Goal: Task Accomplishment & Management: Complete application form

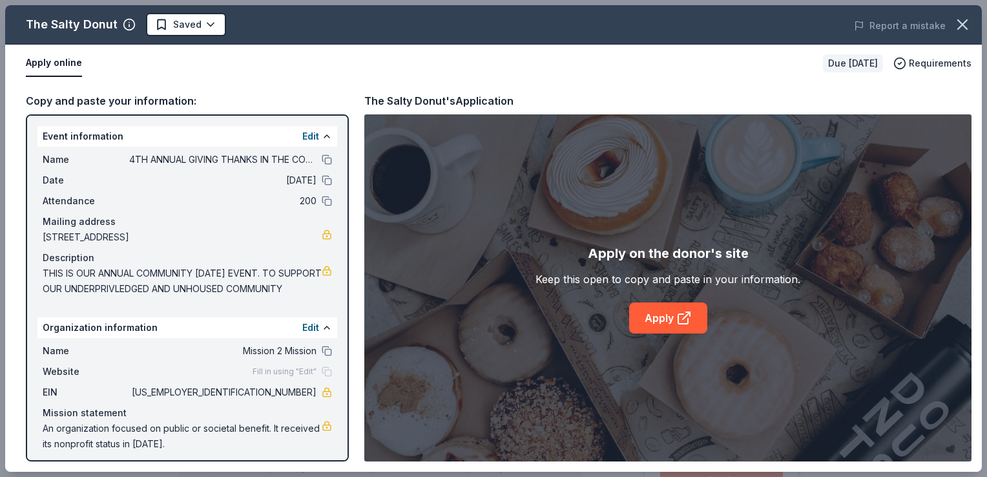
scroll to position [65, 0]
click at [671, 322] on link "Apply" at bounding box center [668, 317] width 78 height 31
click at [199, 21] on html "4TH ANNUAL GIVING THANKS IN THE COMMUNITY OUTREACH Plus trial ends on 9PM, 8/17…" at bounding box center [493, 173] width 987 height 477
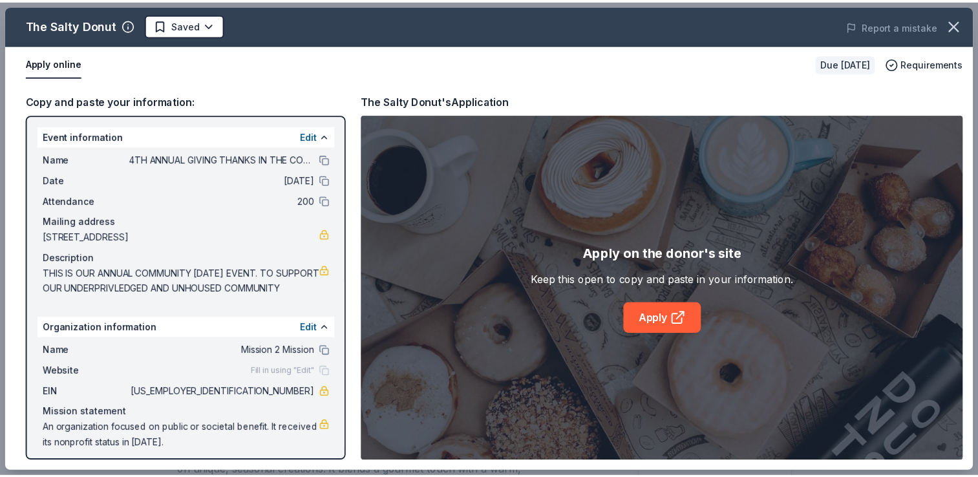
scroll to position [0, 0]
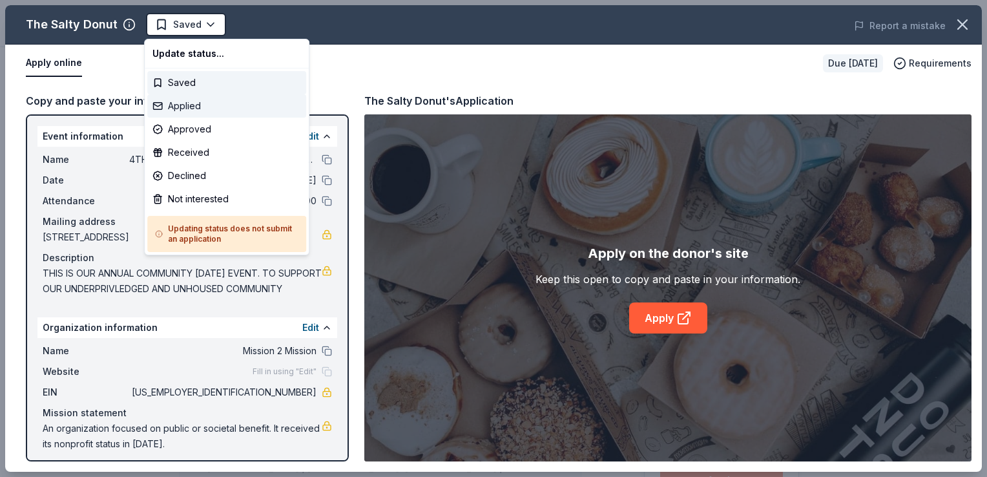
click at [196, 109] on div "Applied" at bounding box center [226, 105] width 159 height 23
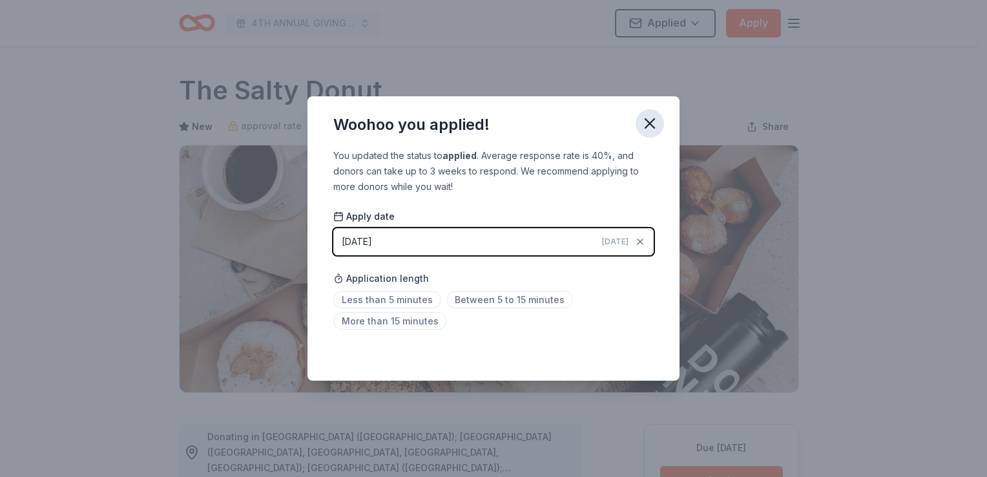
click at [646, 127] on icon "button" at bounding box center [650, 123] width 18 height 18
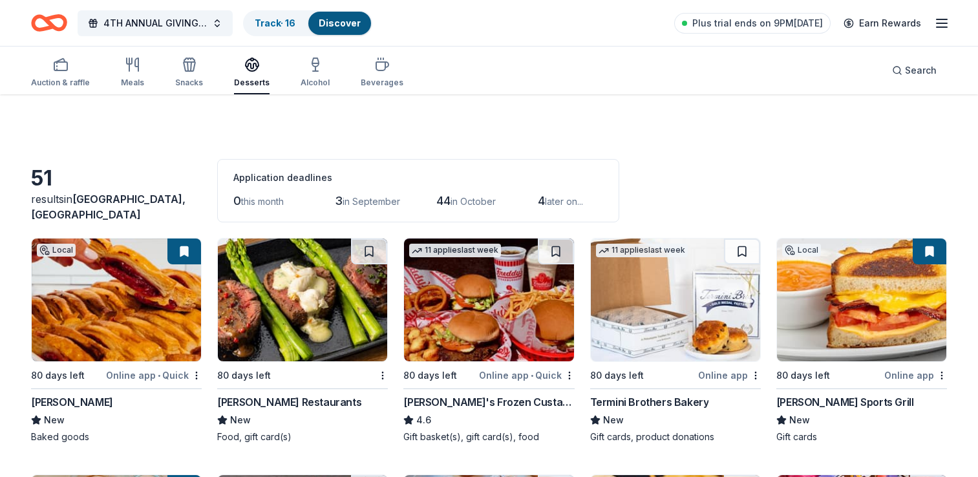
scroll to position [388, 0]
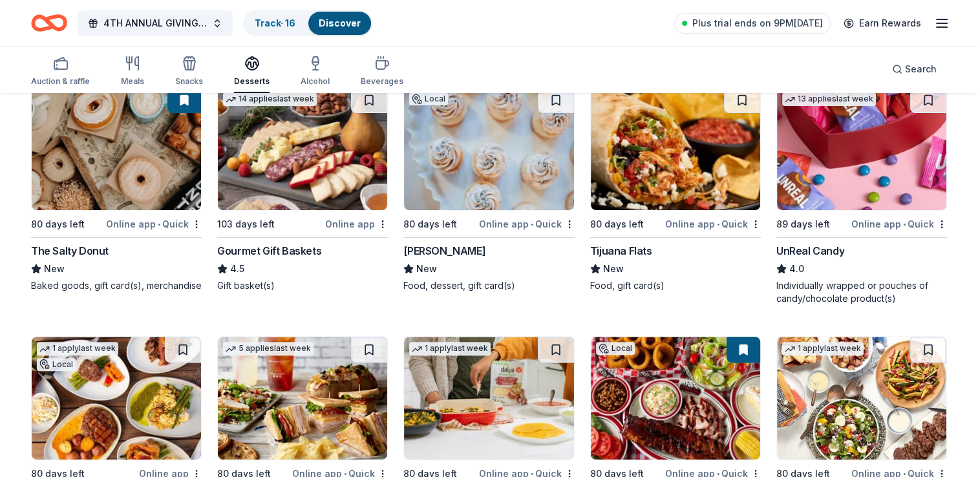
click at [618, 253] on div "Tijuana Flats" at bounding box center [621, 251] width 62 height 16
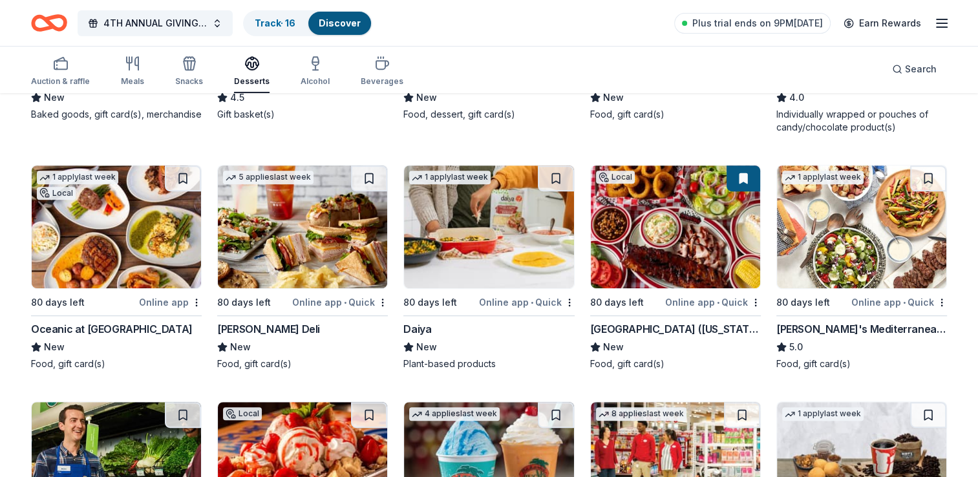
scroll to position [582, 0]
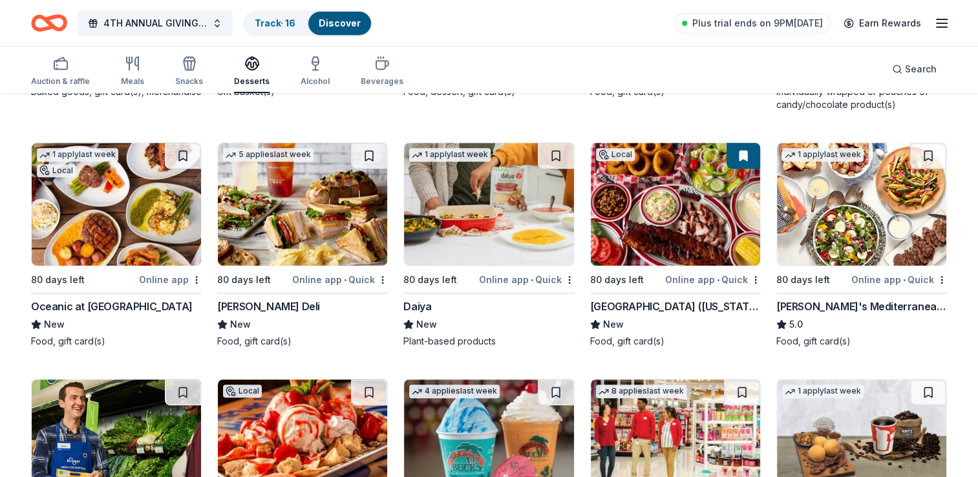
click at [642, 306] on div "[GEOGRAPHIC_DATA] ([US_STATE])" at bounding box center [675, 307] width 171 height 16
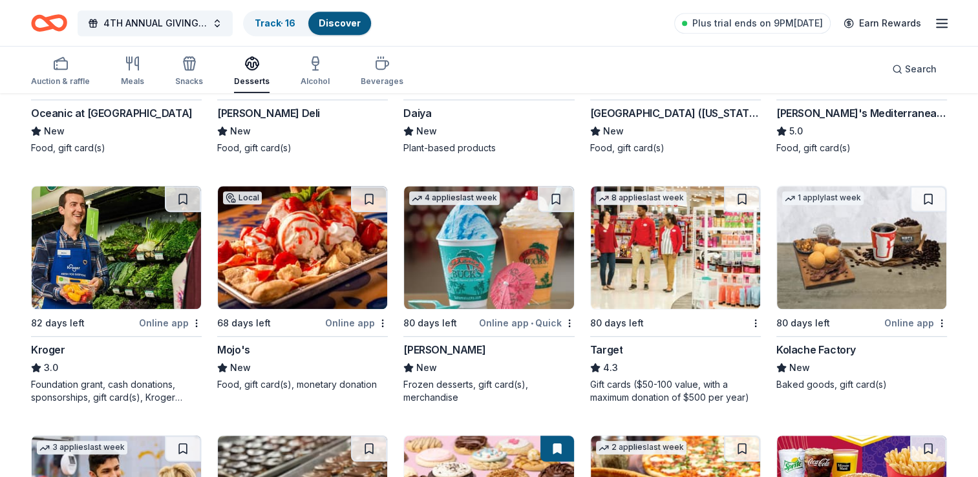
scroll to position [775, 0]
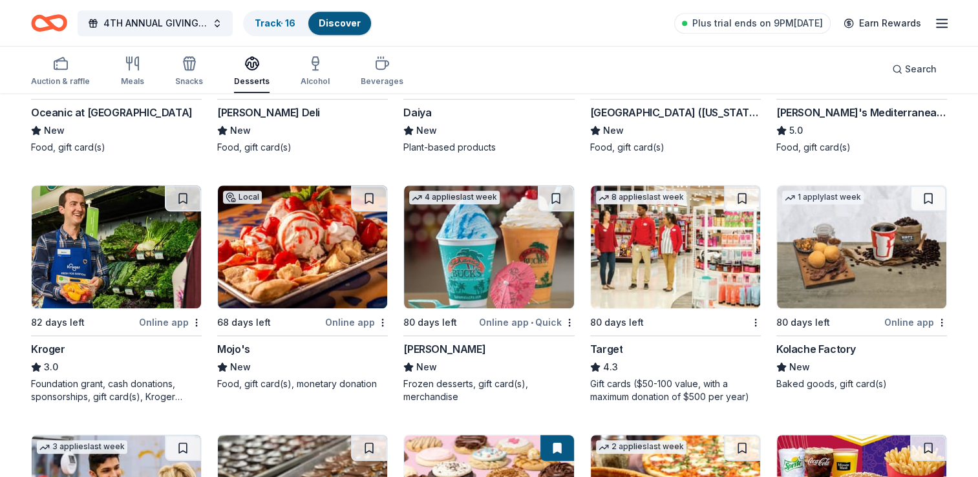
click at [237, 346] on div "Mojo's" at bounding box center [233, 349] width 33 height 16
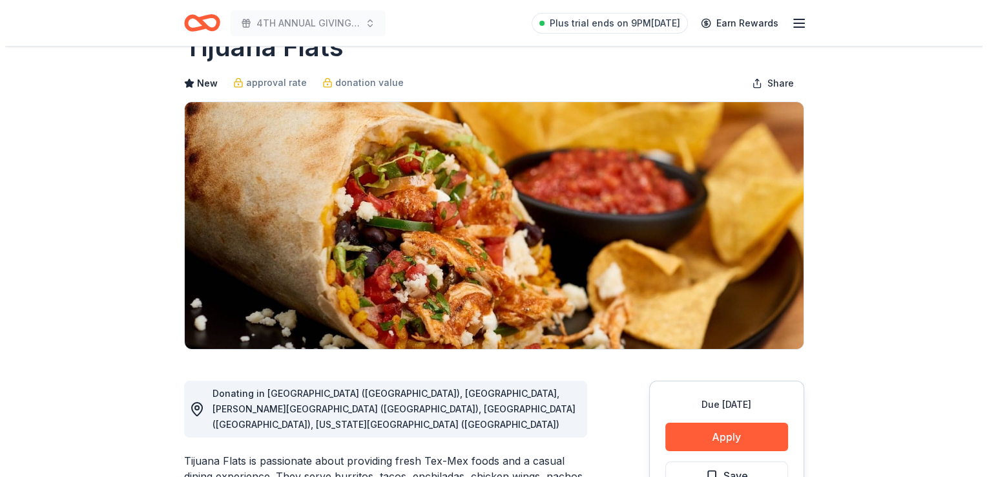
scroll to position [194, 0]
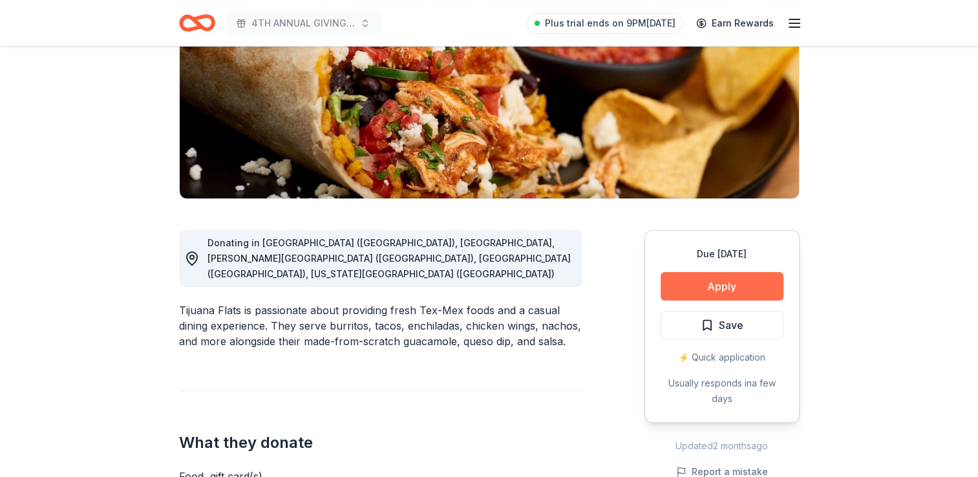
click at [740, 286] on button "Apply" at bounding box center [721, 286] width 123 height 28
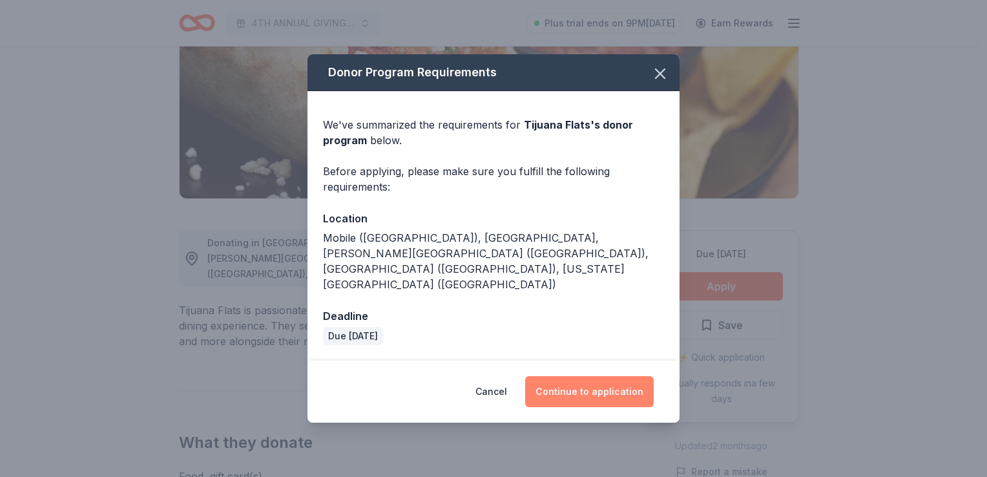
click at [602, 376] on button "Continue to application" at bounding box center [589, 391] width 129 height 31
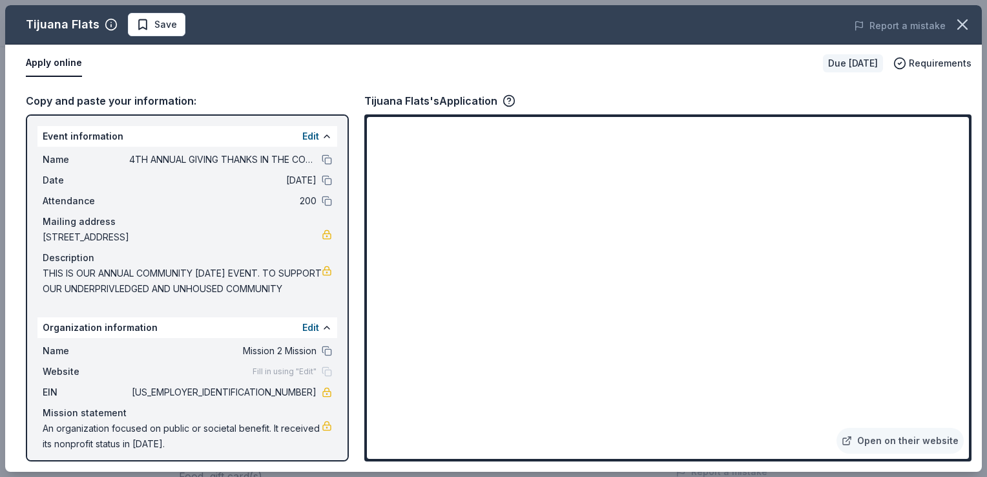
click at [608, 459] on div "Open on their website" at bounding box center [667, 287] width 607 height 347
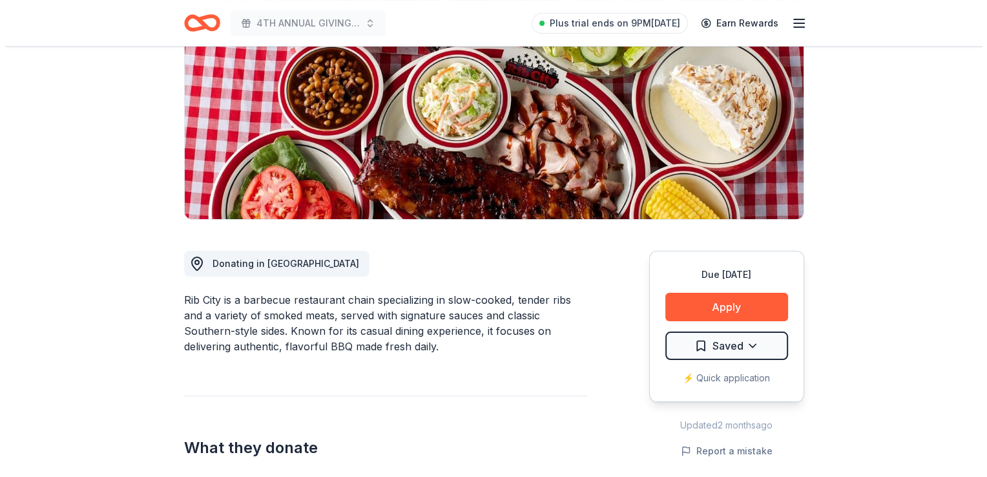
scroll to position [194, 0]
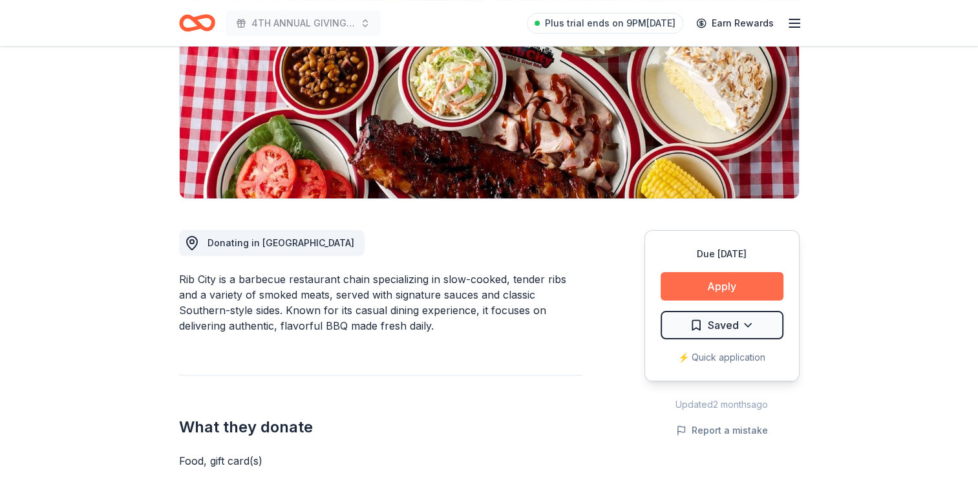
click at [729, 282] on button "Apply" at bounding box center [721, 286] width 123 height 28
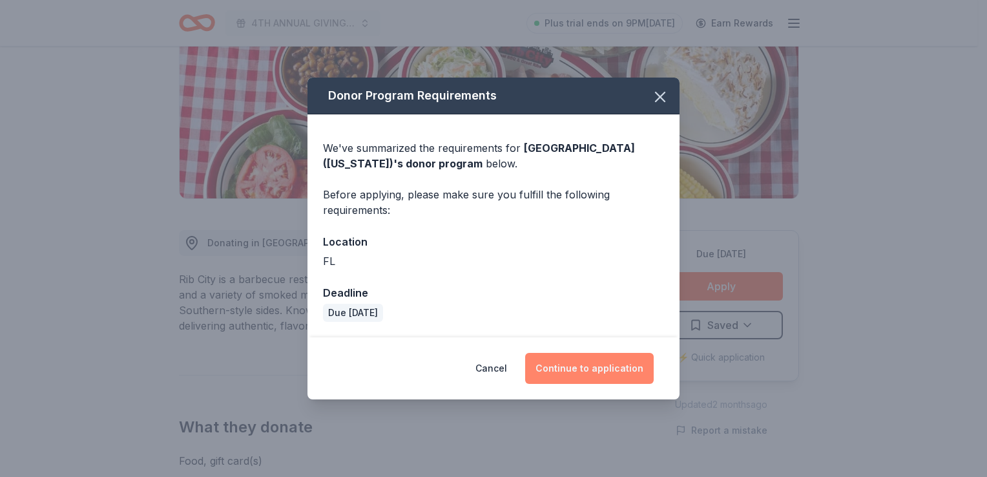
click at [589, 368] on button "Continue to application" at bounding box center [589, 368] width 129 height 31
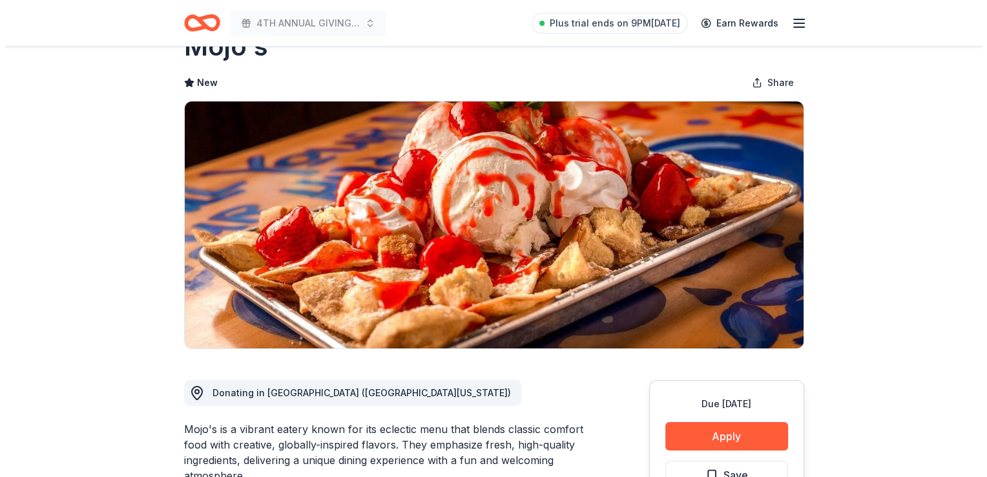
scroll to position [129, 0]
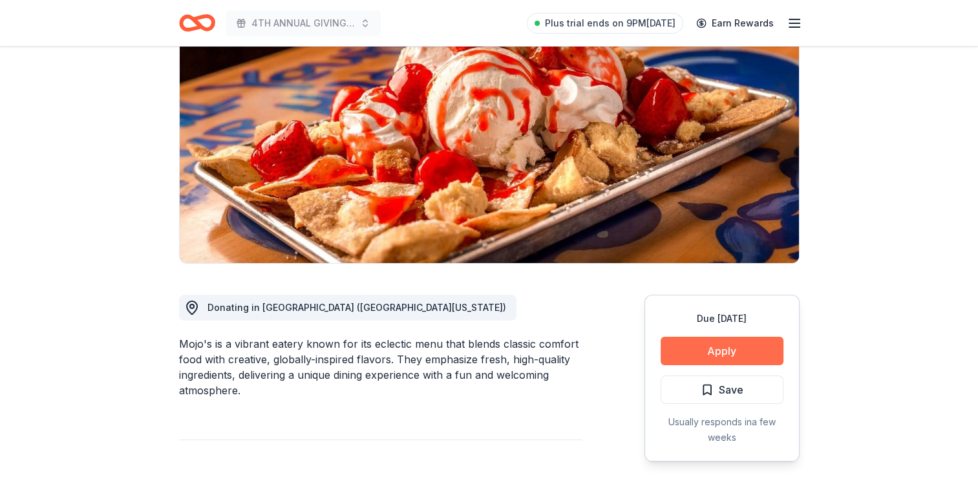
click at [756, 345] on button "Apply" at bounding box center [721, 351] width 123 height 28
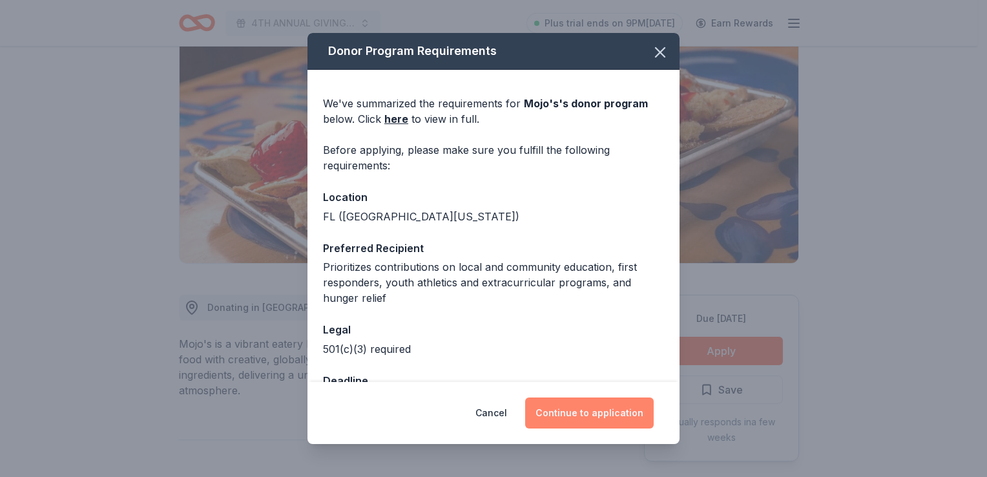
click at [598, 412] on button "Continue to application" at bounding box center [589, 412] width 129 height 31
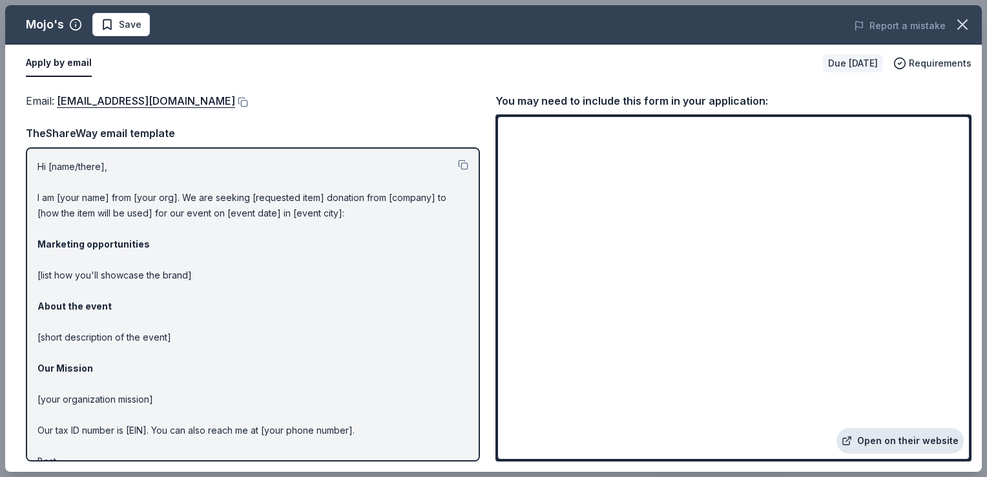
click at [896, 441] on link "Open on their website" at bounding box center [900, 441] width 127 height 26
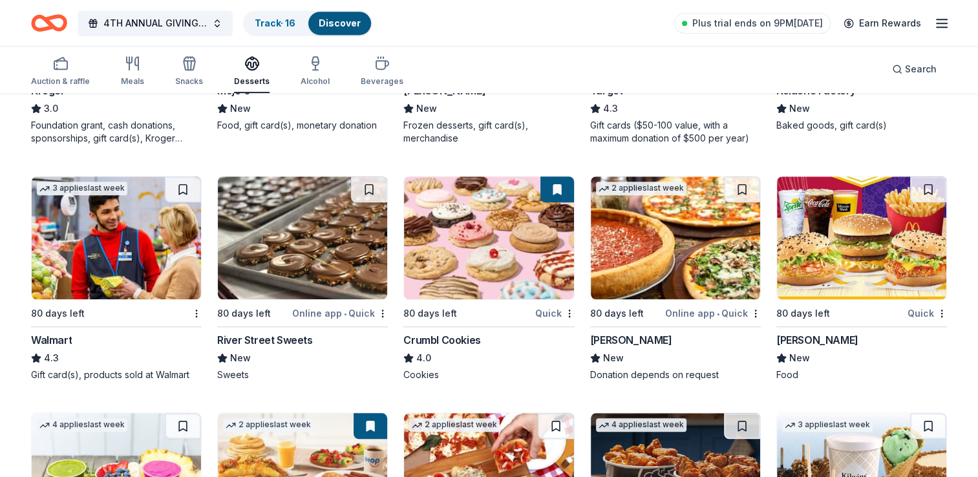
scroll to position [1099, 0]
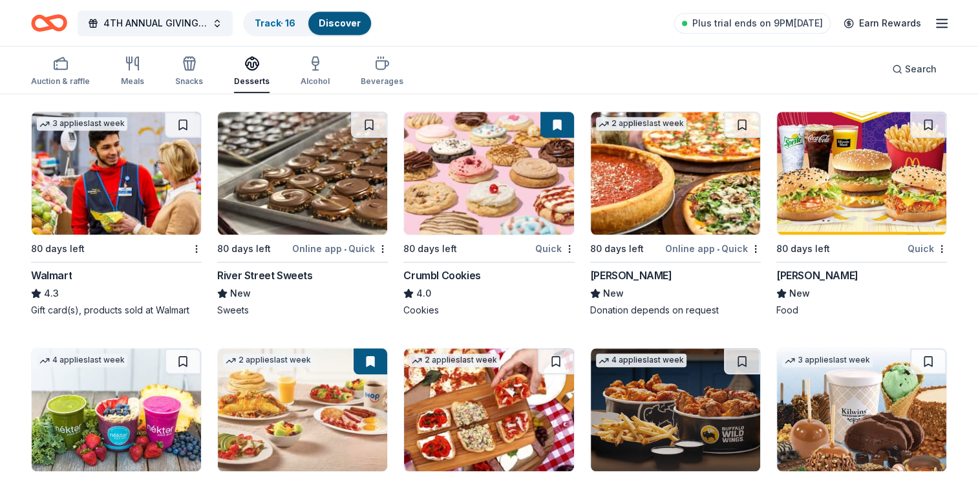
click at [466, 271] on div "Crumbl Cookies" at bounding box center [441, 276] width 77 height 16
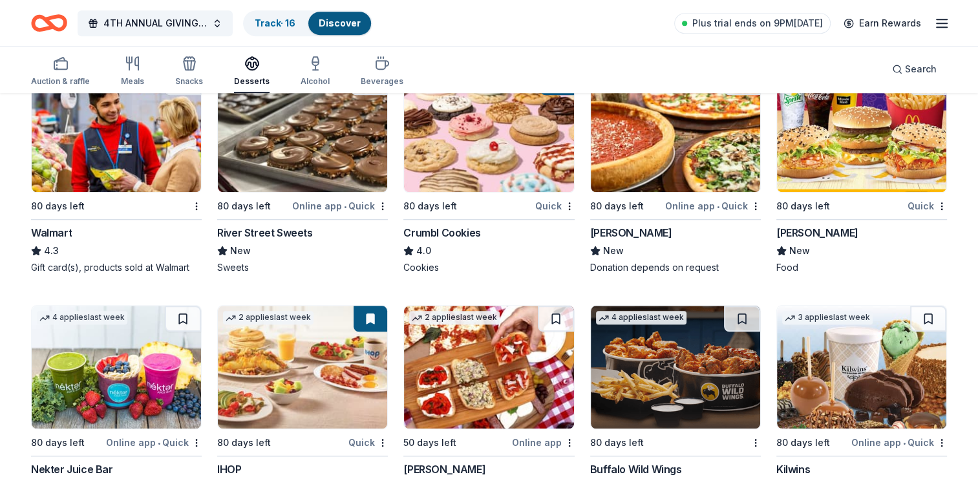
scroll to position [1163, 0]
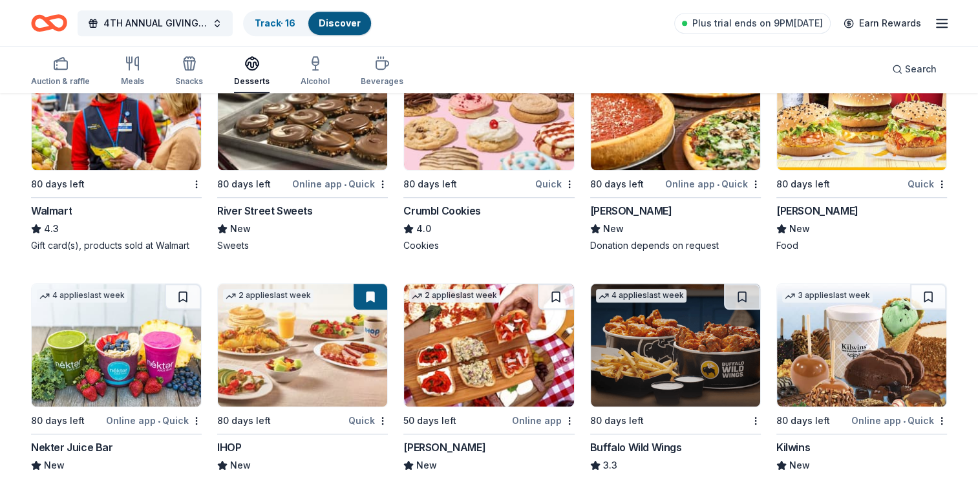
click at [556, 182] on div "Quick" at bounding box center [554, 184] width 39 height 16
click at [699, 182] on div "Online app • Quick" at bounding box center [713, 184] width 96 height 16
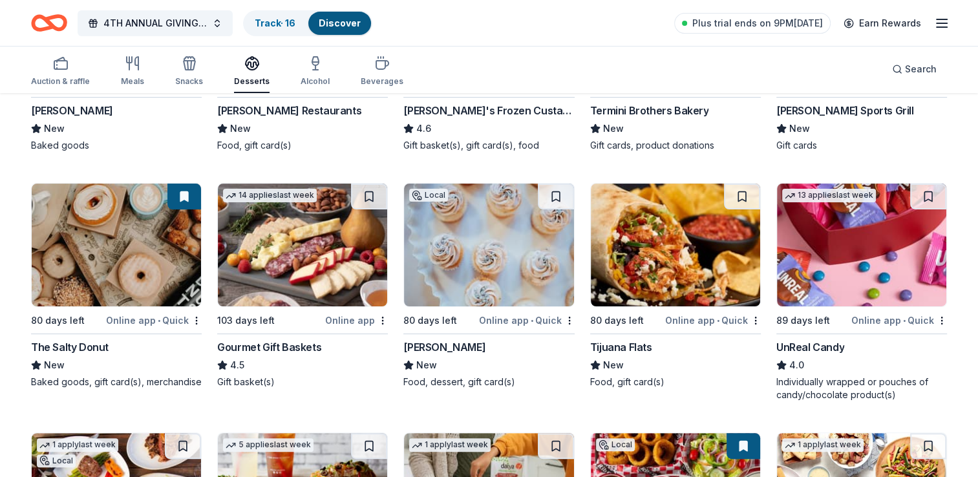
scroll to position [65, 0]
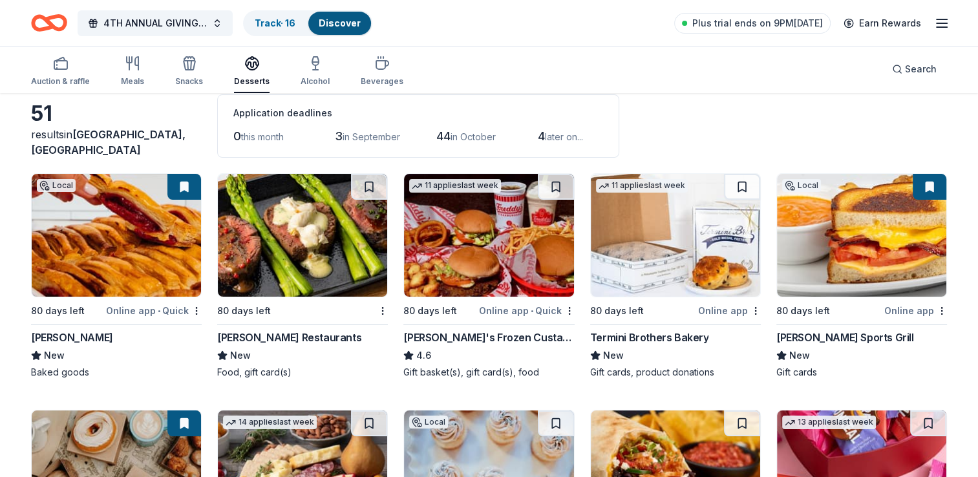
click at [129, 143] on span "Miami Gardens, FL" at bounding box center [108, 142] width 154 height 28
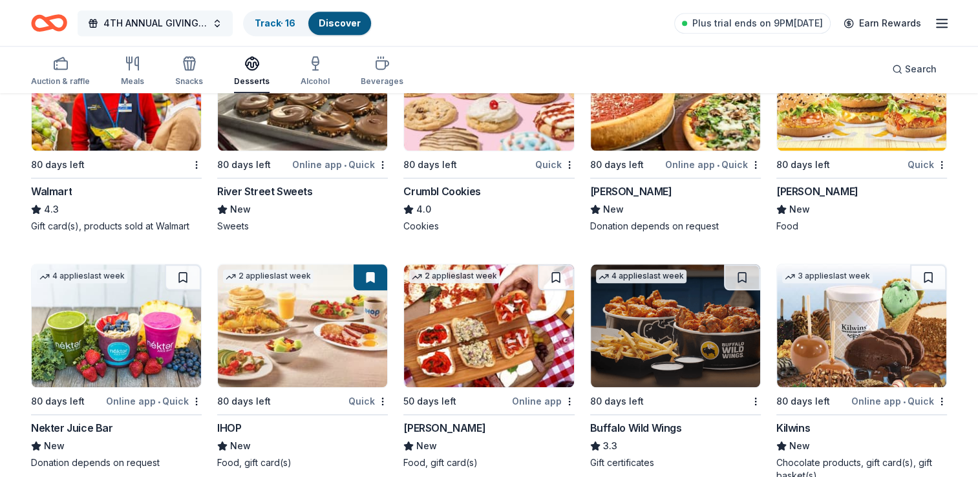
scroll to position [1357, 0]
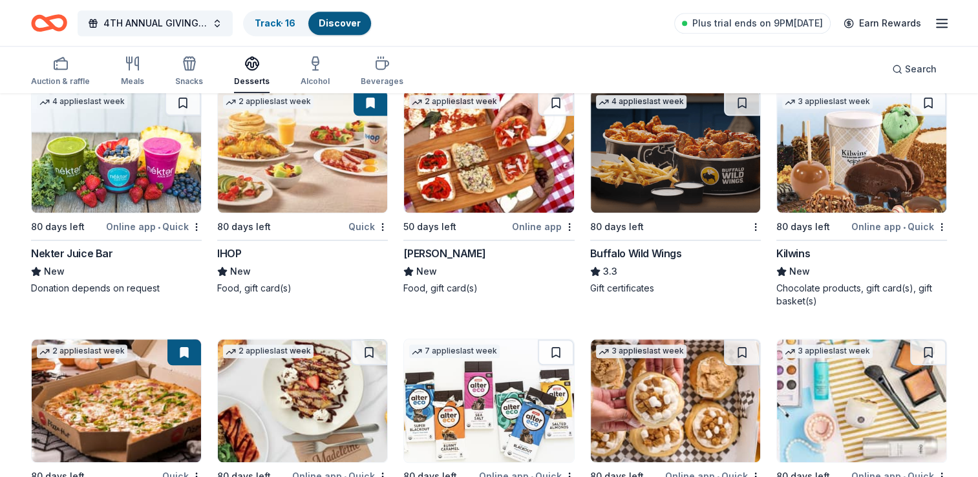
click at [238, 251] on div "IHOP" at bounding box center [229, 254] width 24 height 16
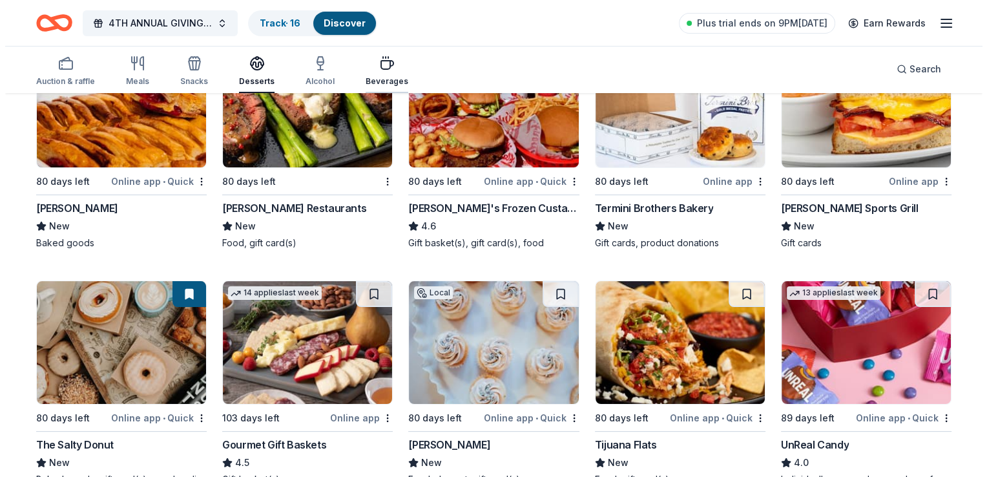
scroll to position [0, 0]
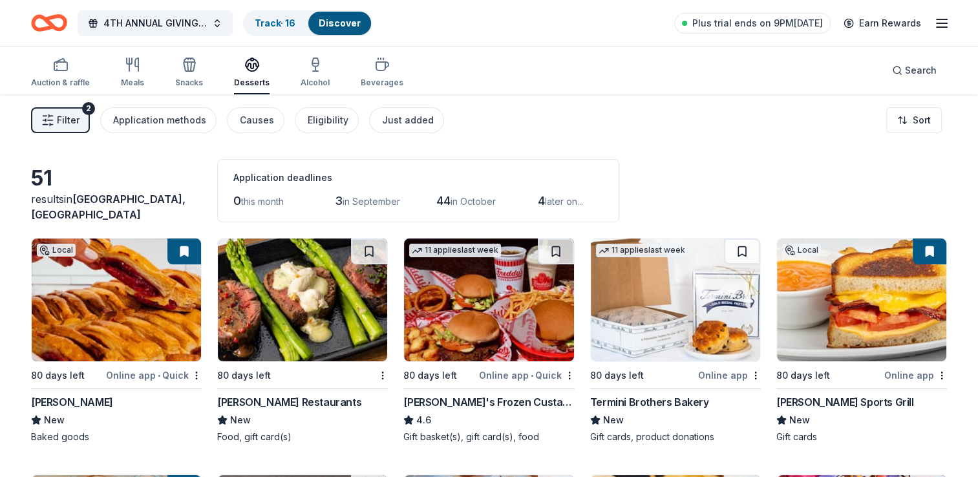
click at [76, 125] on span "Filter" at bounding box center [68, 120] width 23 height 16
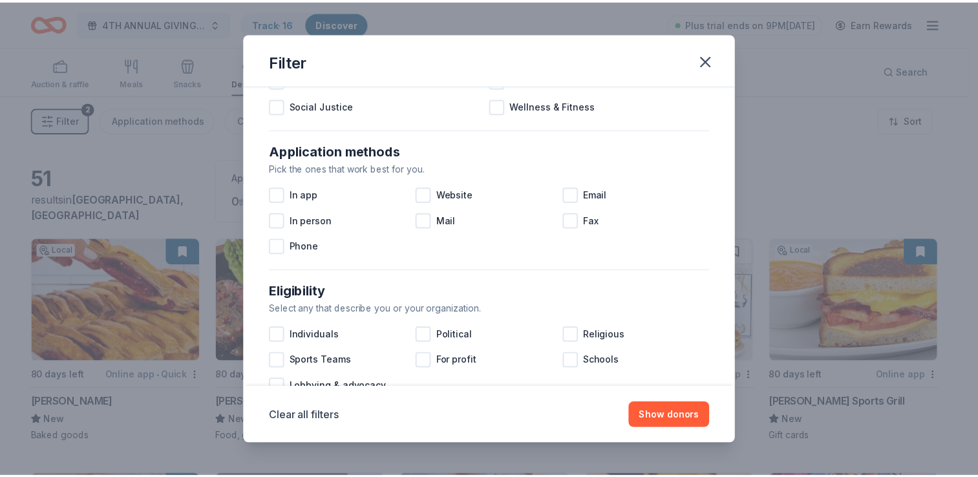
scroll to position [194, 0]
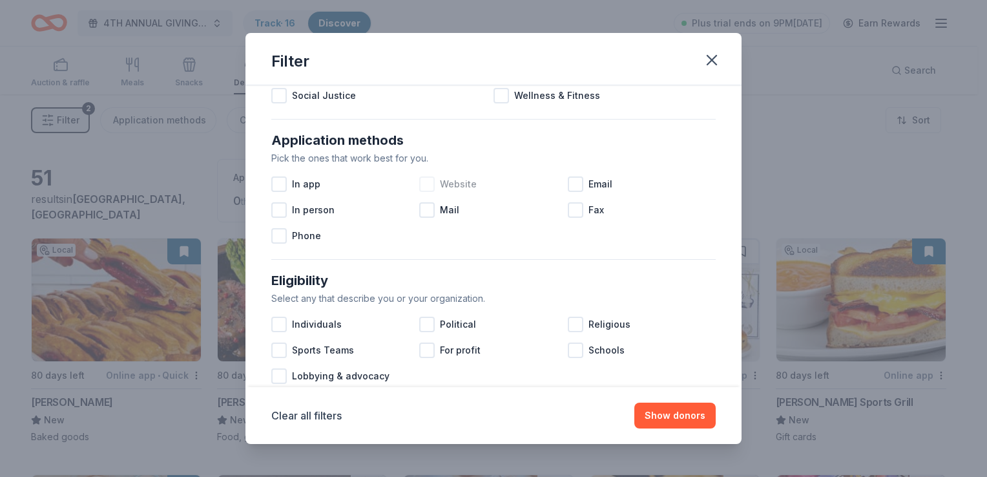
click at [434, 187] on div "Website" at bounding box center [493, 184] width 148 height 26
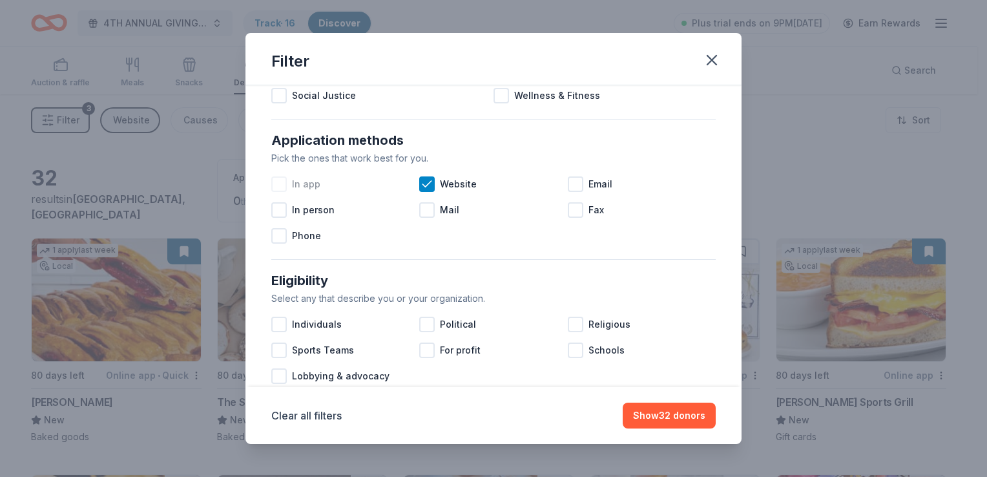
click at [290, 180] on div "In app" at bounding box center [345, 184] width 148 height 26
click at [667, 418] on button "Show 32 donors" at bounding box center [669, 416] width 93 height 26
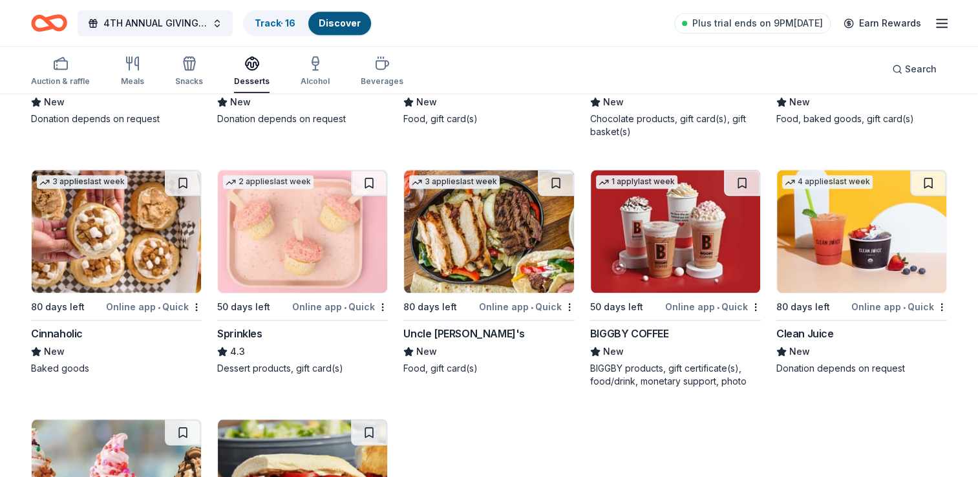
scroll to position [1229, 0]
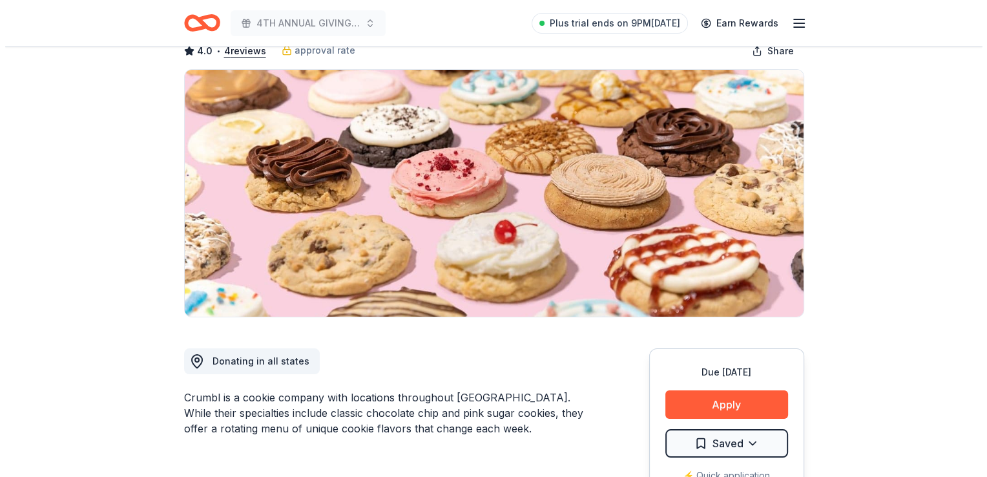
scroll to position [194, 0]
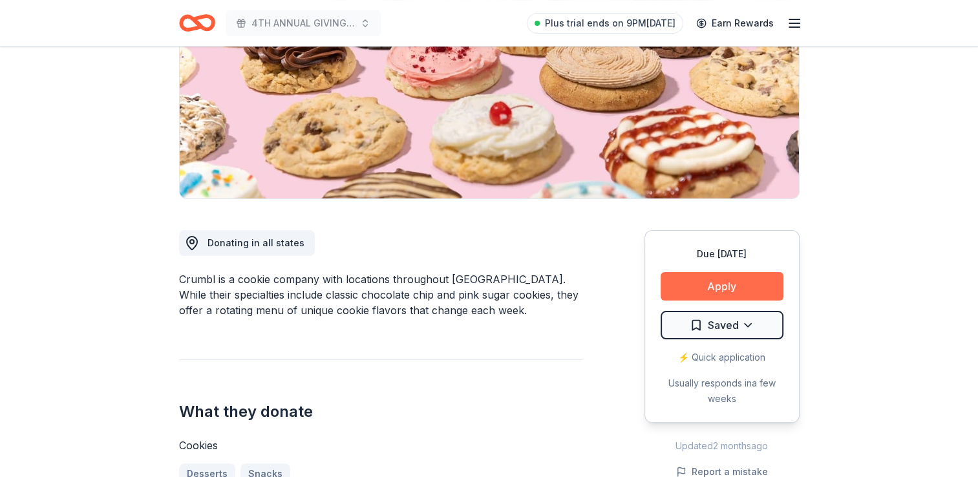
click at [744, 286] on button "Apply" at bounding box center [721, 286] width 123 height 28
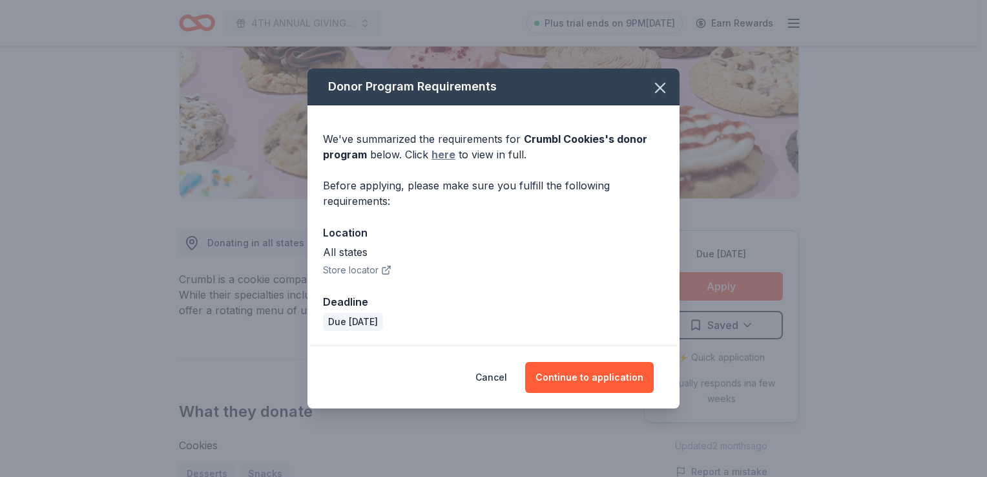
click at [443, 153] on link "here" at bounding box center [444, 155] width 24 height 16
click at [565, 382] on button "Continue to application" at bounding box center [589, 377] width 129 height 31
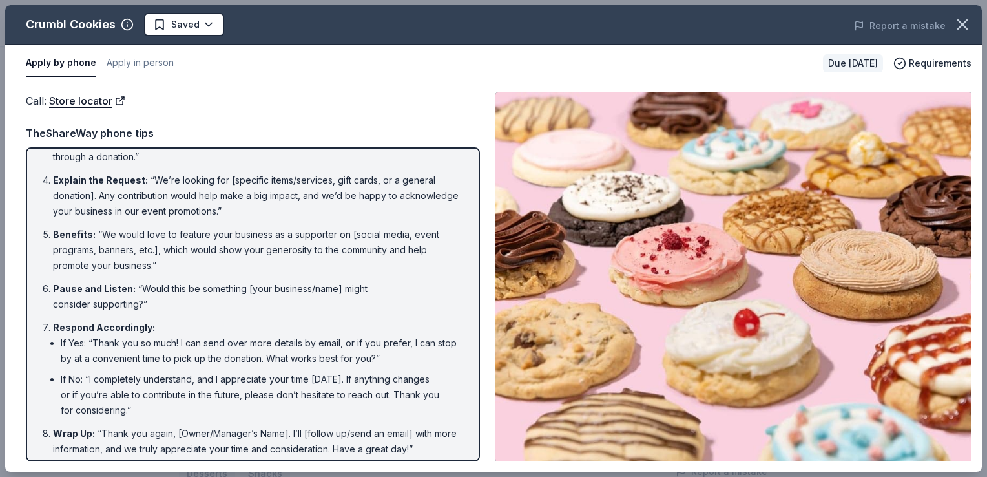
scroll to position [140, 0]
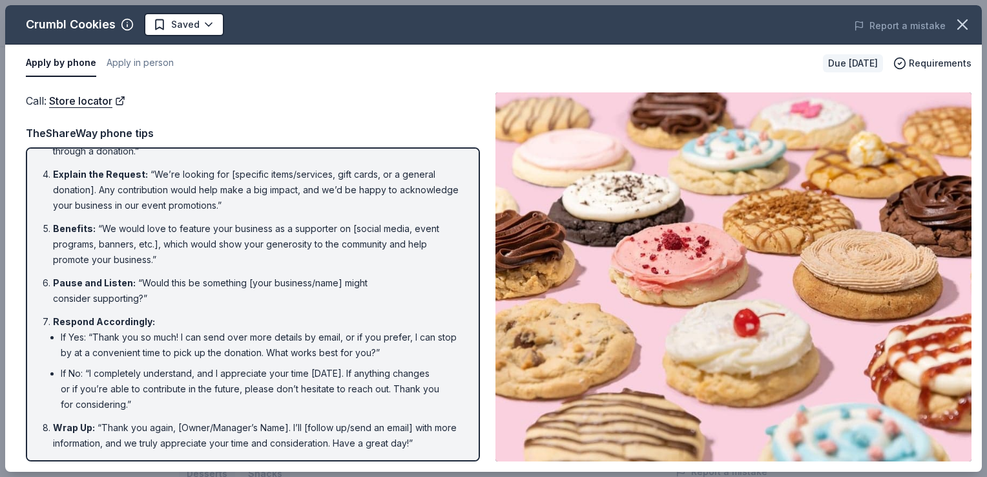
click at [828, 61] on div "Due [DATE]" at bounding box center [853, 63] width 60 height 18
click at [160, 60] on button "Apply in person" at bounding box center [140, 63] width 67 height 27
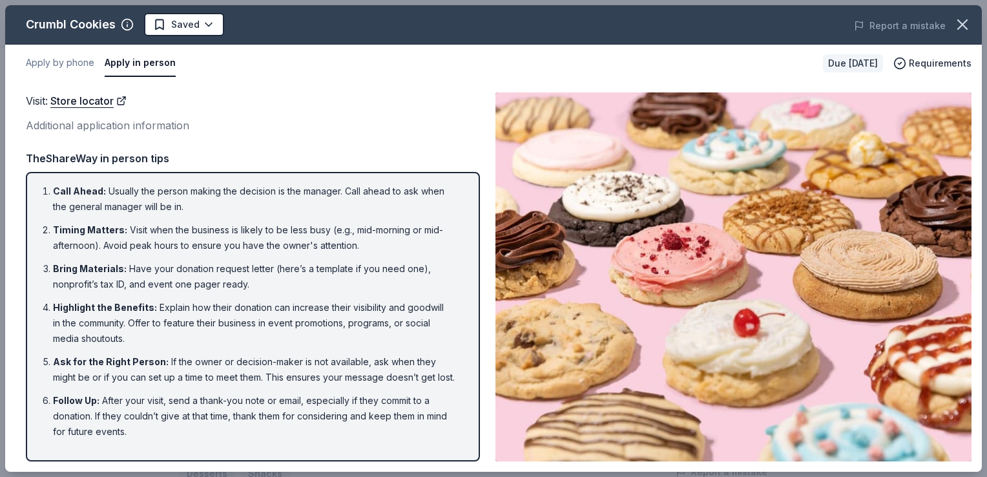
scroll to position [0, 0]
click at [72, 126] on div "Additional application information" at bounding box center [253, 125] width 454 height 17
click at [128, 123] on div "Additional application information" at bounding box center [253, 125] width 454 height 17
click at [144, 64] on button "Apply in person" at bounding box center [140, 63] width 71 height 27
click at [48, 63] on button "Apply by phone" at bounding box center [60, 63] width 69 height 27
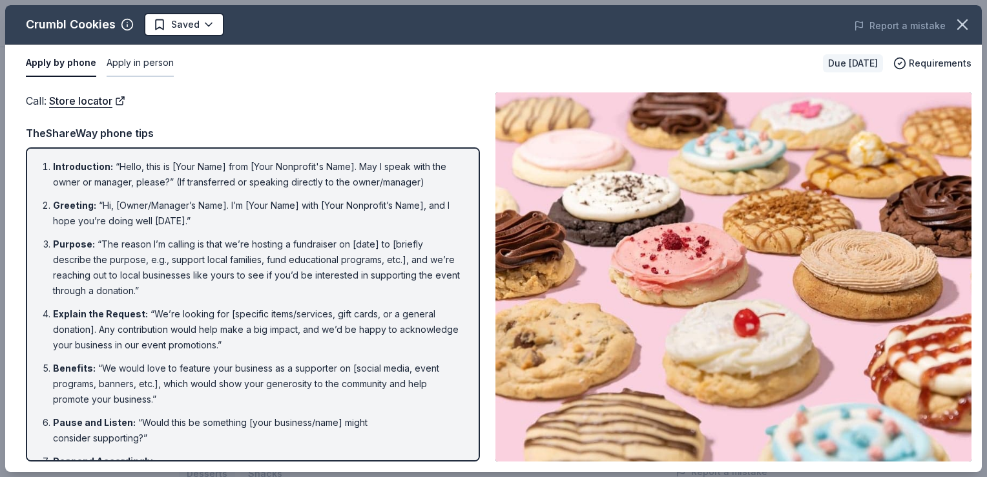
click at [145, 56] on button "Apply in person" at bounding box center [140, 63] width 67 height 27
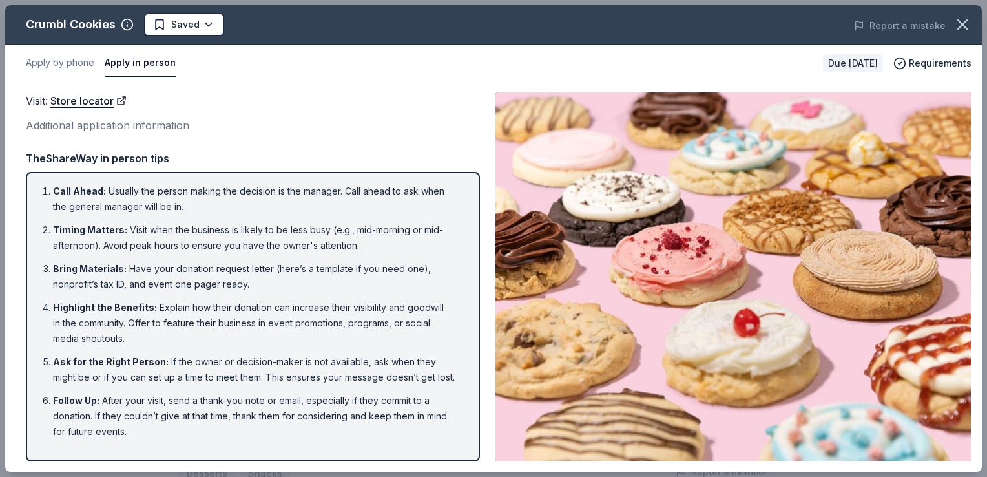
click at [863, 63] on div "Due [DATE]" at bounding box center [853, 63] width 60 height 18
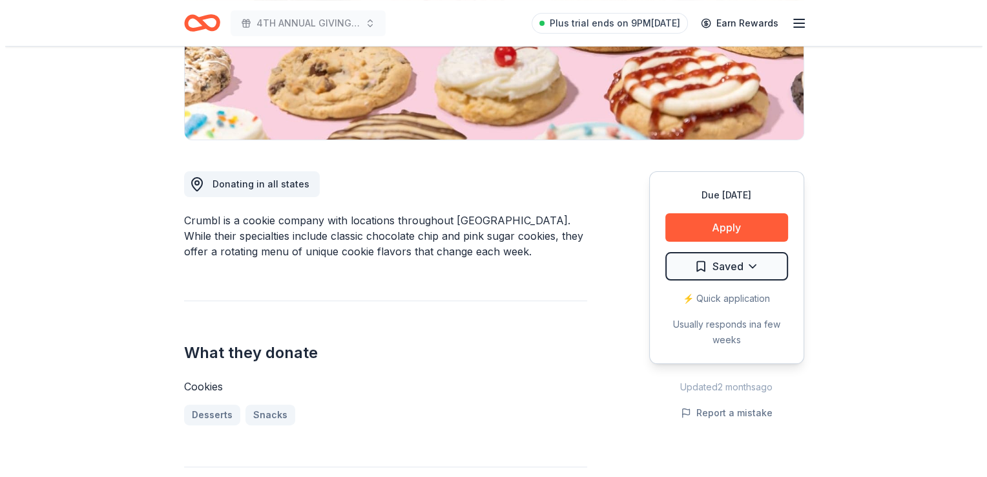
scroll to position [258, 0]
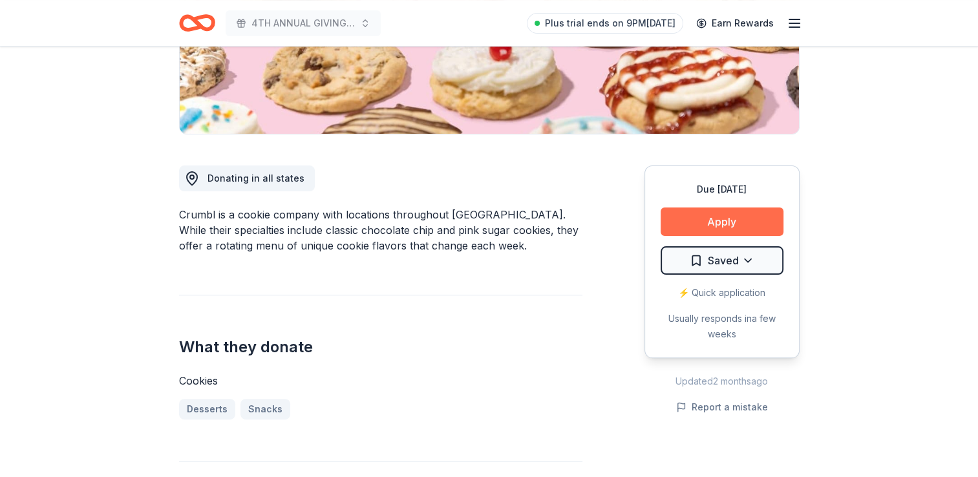
click at [736, 219] on button "Apply" at bounding box center [721, 221] width 123 height 28
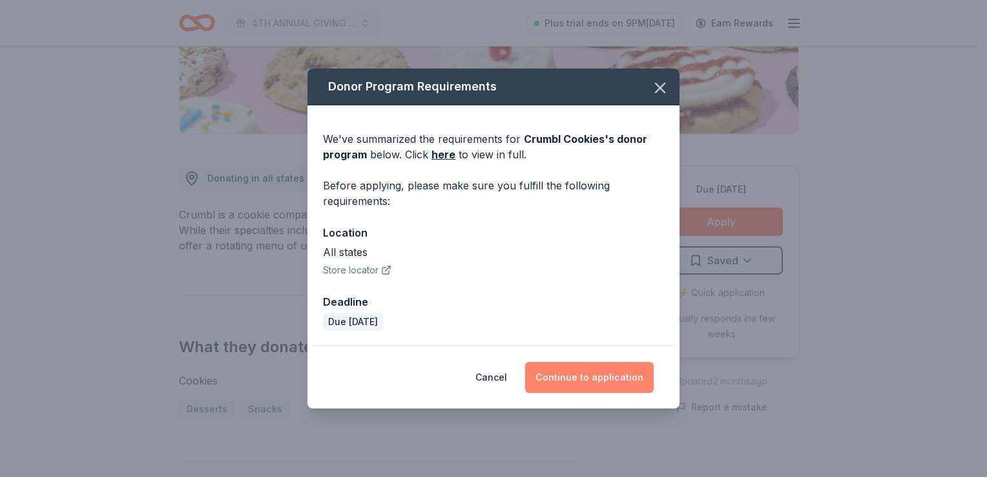
click at [613, 382] on button "Continue to application" at bounding box center [589, 377] width 129 height 31
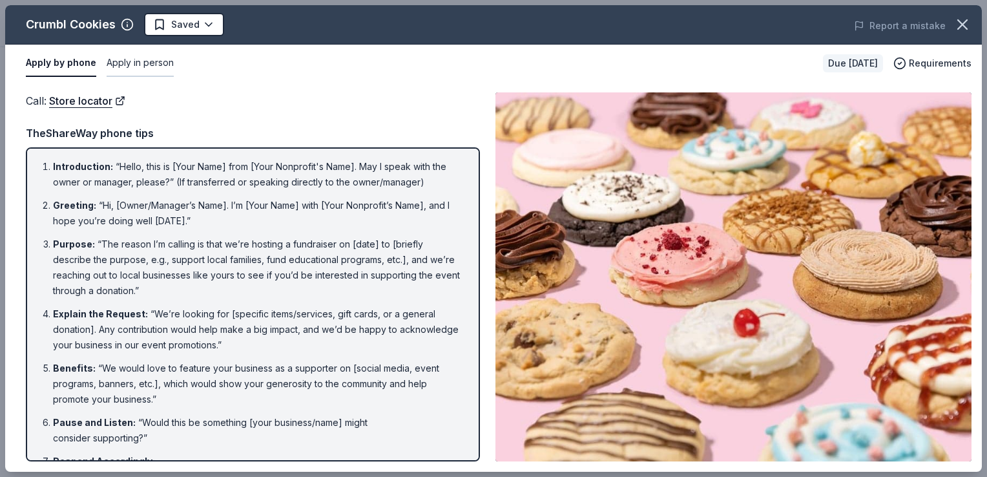
click at [149, 58] on button "Apply in person" at bounding box center [140, 63] width 67 height 27
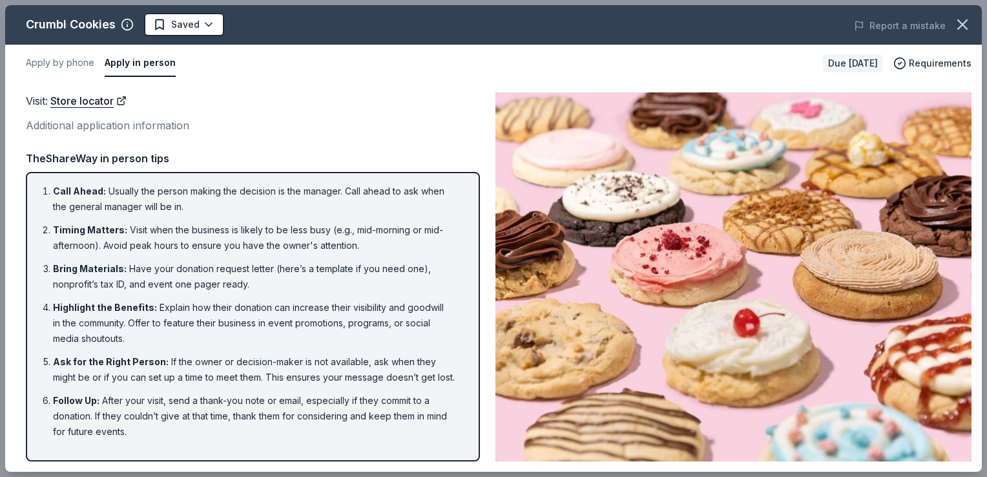
click at [162, 123] on div "Additional application information" at bounding box center [253, 125] width 454 height 17
click at [80, 125] on div "Additional application information" at bounding box center [253, 125] width 454 height 17
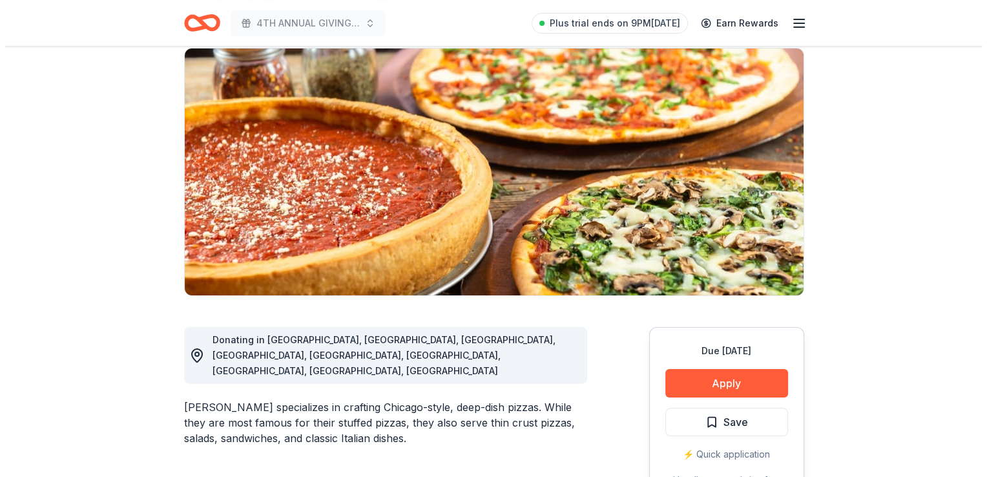
scroll to position [129, 0]
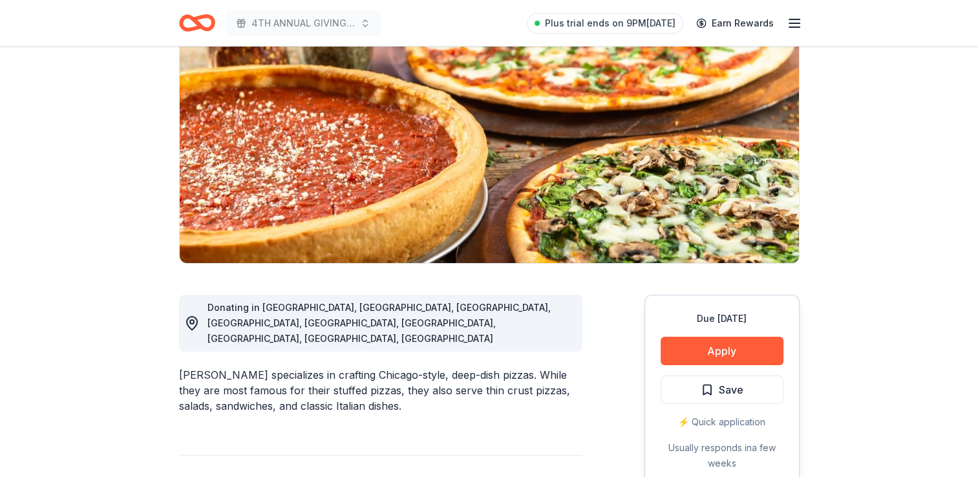
click at [726, 421] on div "⚡️ Quick application" at bounding box center [721, 422] width 123 height 16
click at [719, 350] on button "Apply" at bounding box center [721, 351] width 123 height 28
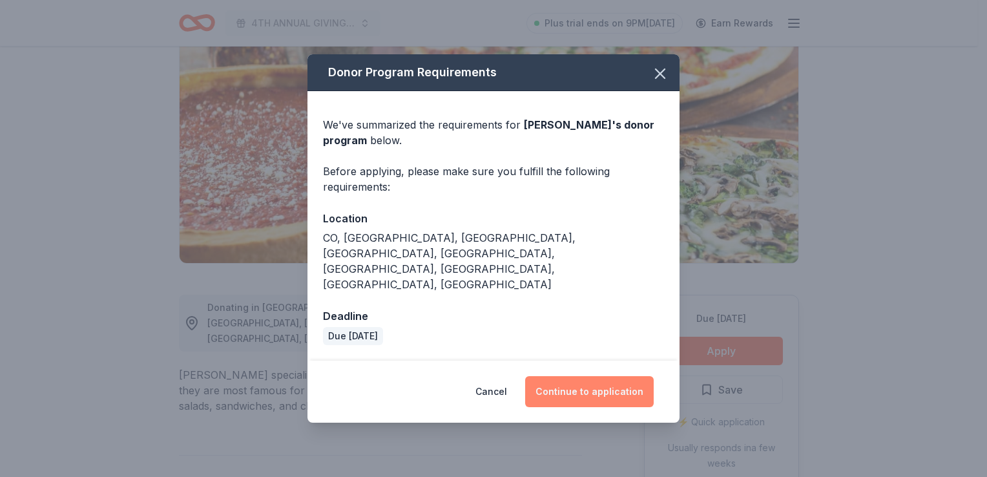
click at [627, 376] on button "Continue to application" at bounding box center [589, 391] width 129 height 31
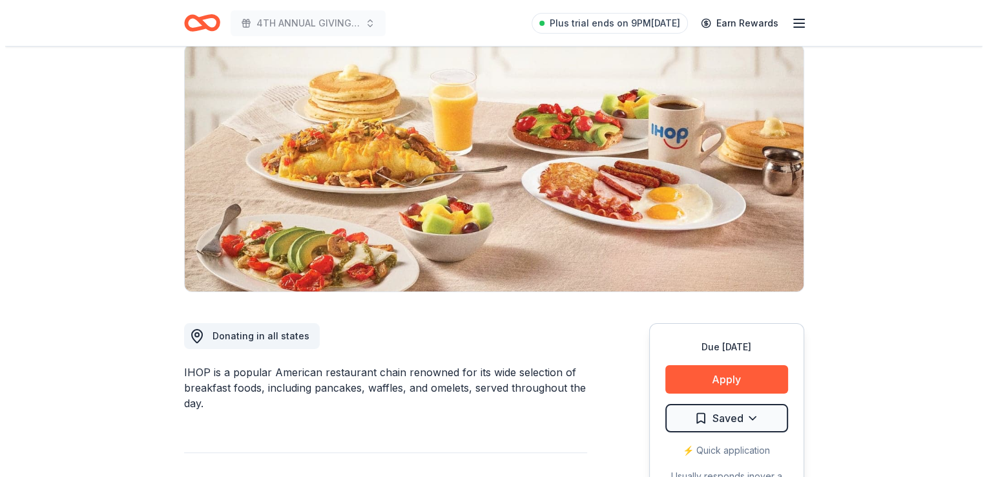
scroll to position [129, 0]
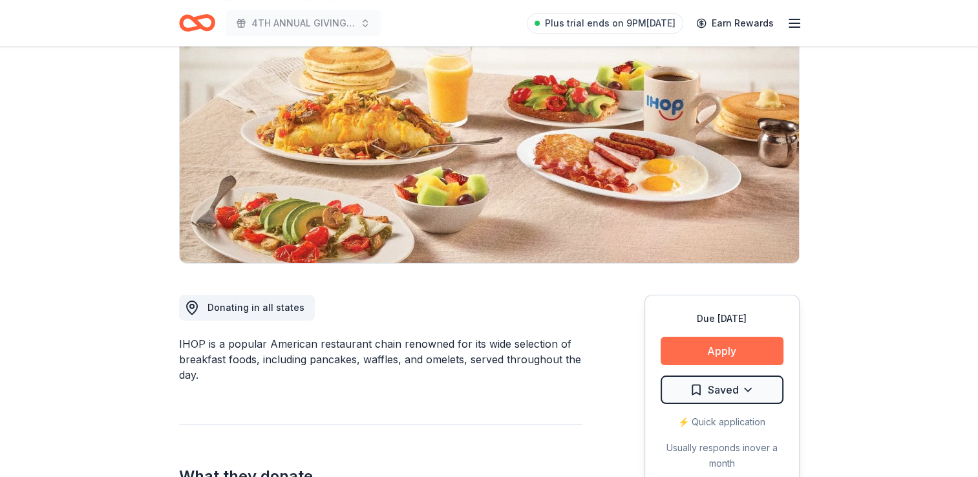
click at [739, 353] on button "Apply" at bounding box center [721, 351] width 123 height 28
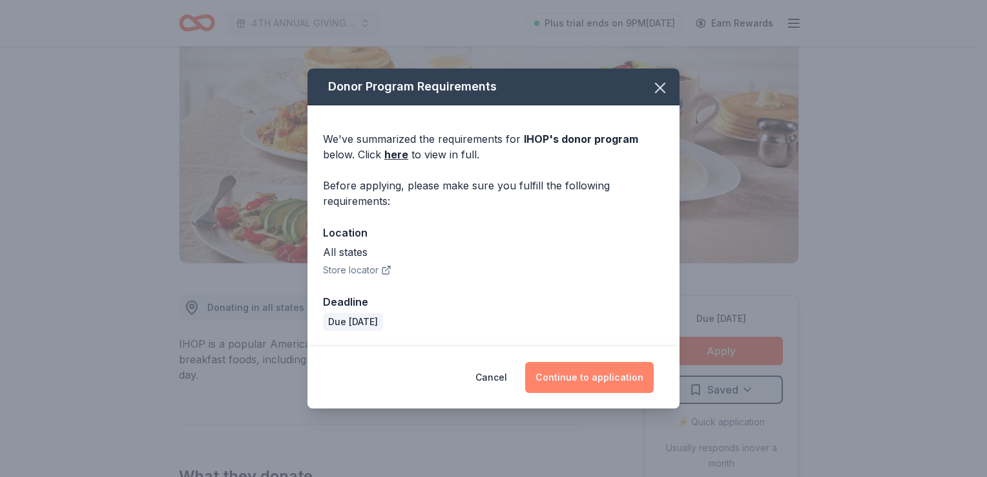
click at [574, 384] on button "Continue to application" at bounding box center [589, 377] width 129 height 31
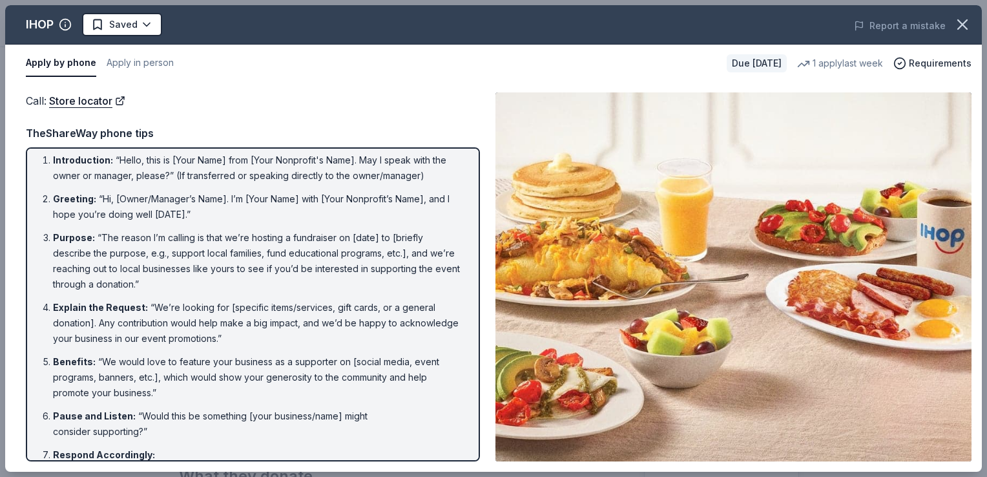
scroll to position [0, 0]
